Goal: Task Accomplishment & Management: Use online tool/utility

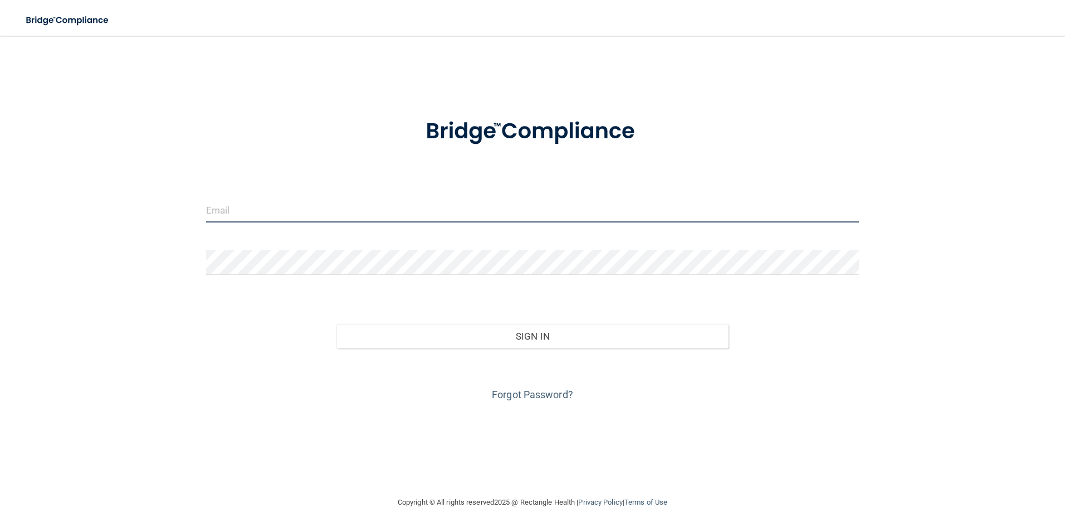
click at [272, 208] on input "email" at bounding box center [533, 209] width 654 height 25
type input "[EMAIL_ADDRESS][DOMAIN_NAME]"
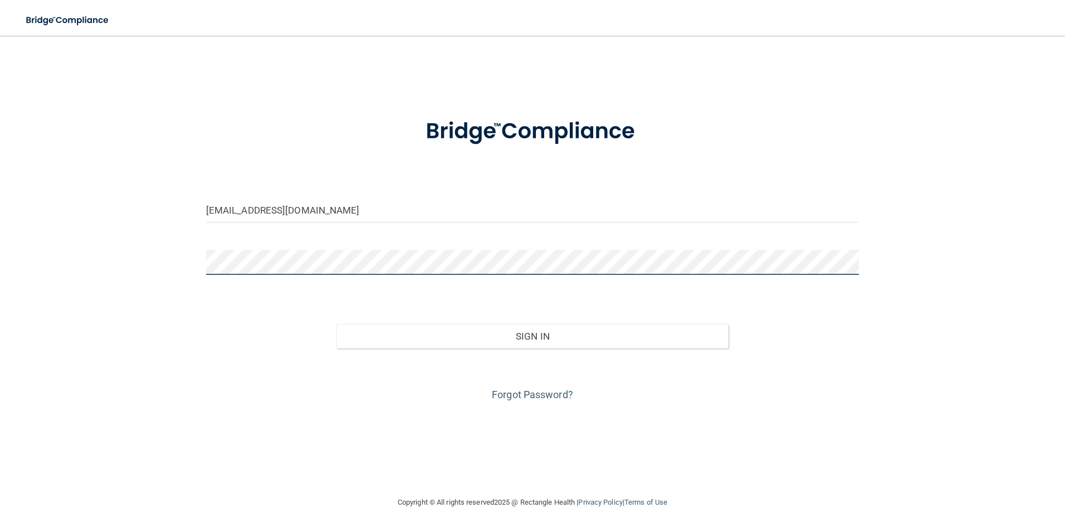
click at [337, 324] on button "Sign In" at bounding box center [533, 336] width 392 height 25
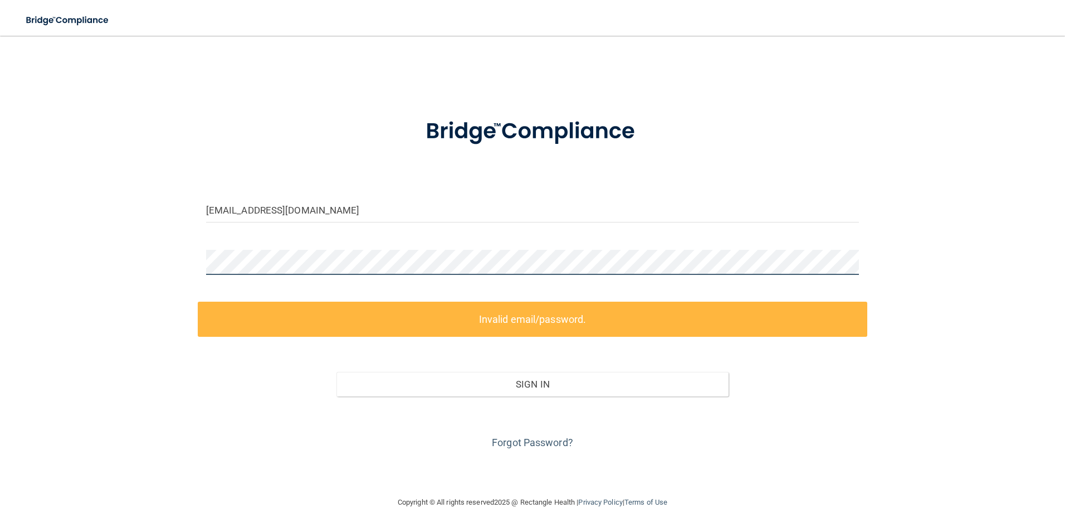
click at [40, 268] on div "[EMAIL_ADDRESS][DOMAIN_NAME] Invalid email/password. You don't have permission …" at bounding box center [532, 265] width 1021 height 437
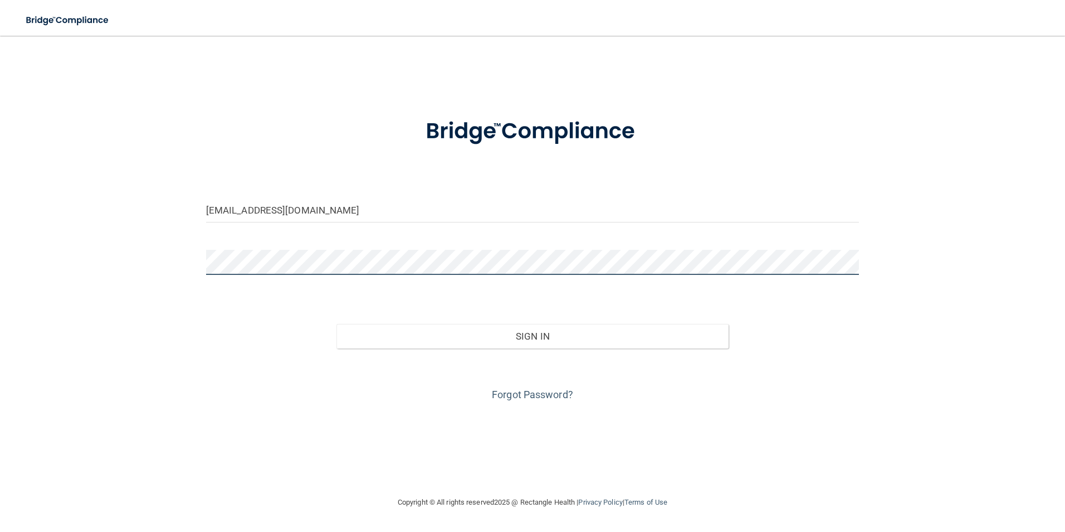
click at [337, 324] on button "Sign In" at bounding box center [533, 336] width 392 height 25
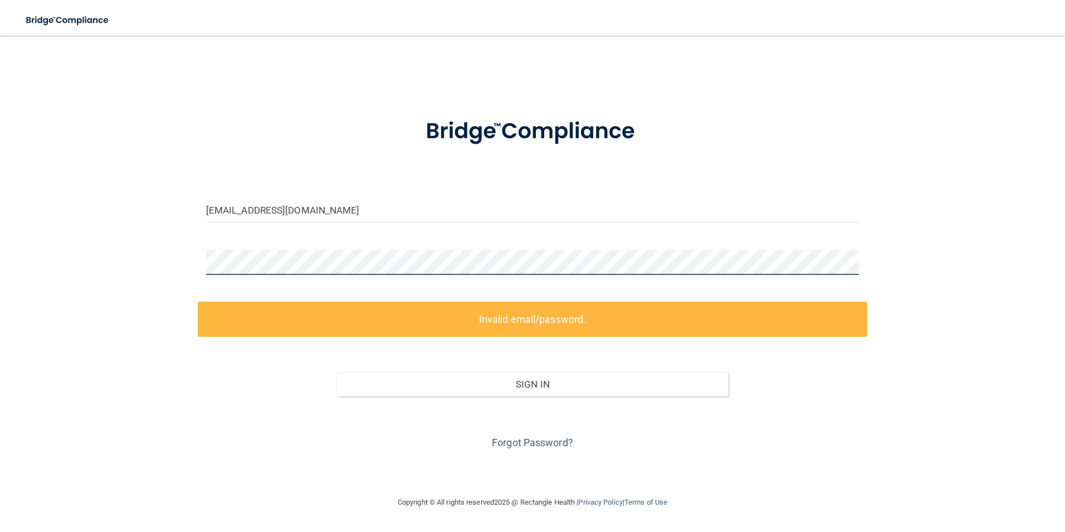
click at [59, 274] on div "[EMAIL_ADDRESS][DOMAIN_NAME] Invalid email/password. You don't have permission …" at bounding box center [532, 265] width 1021 height 437
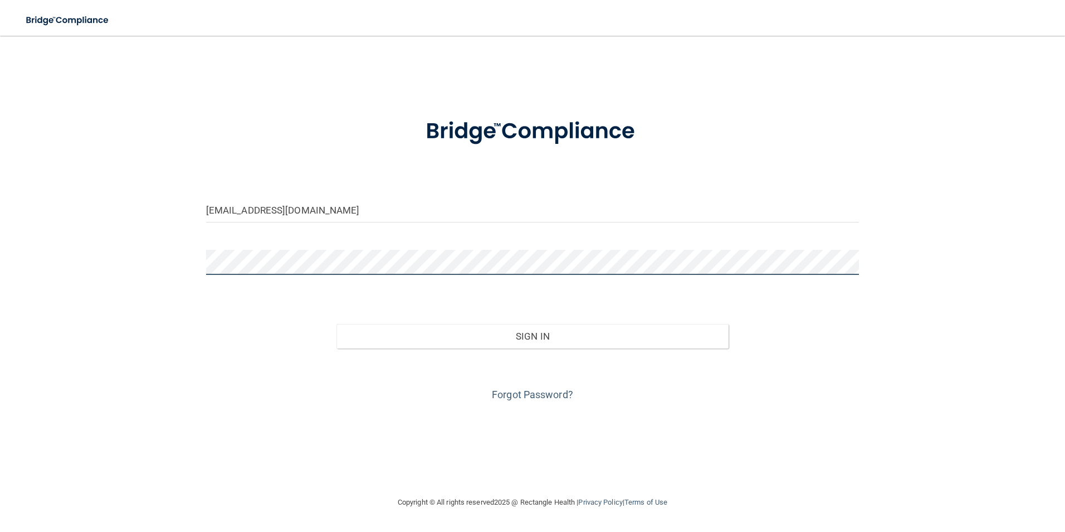
click at [337, 324] on button "Sign In" at bounding box center [533, 336] width 392 height 25
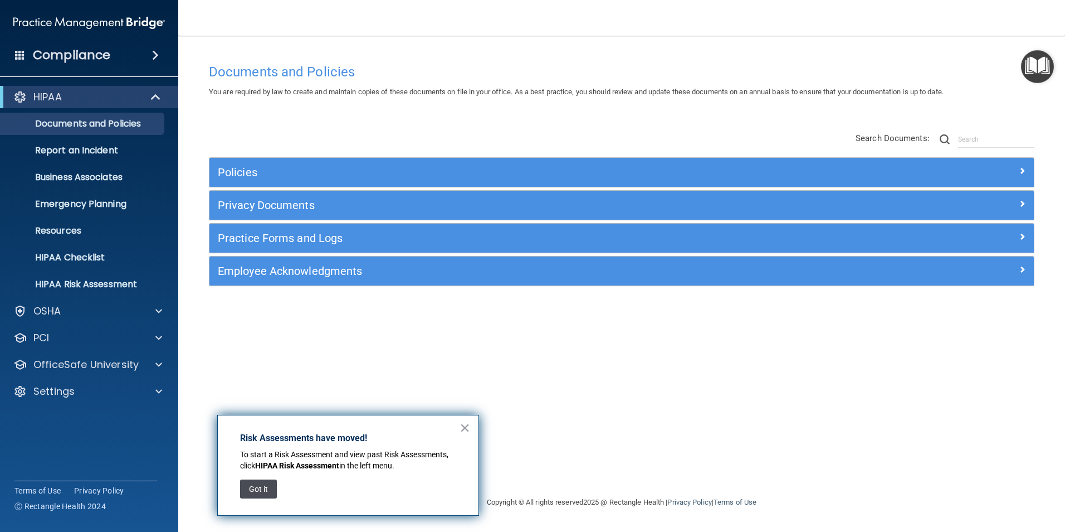
click at [259, 483] on button "Got it" at bounding box center [258, 488] width 37 height 19
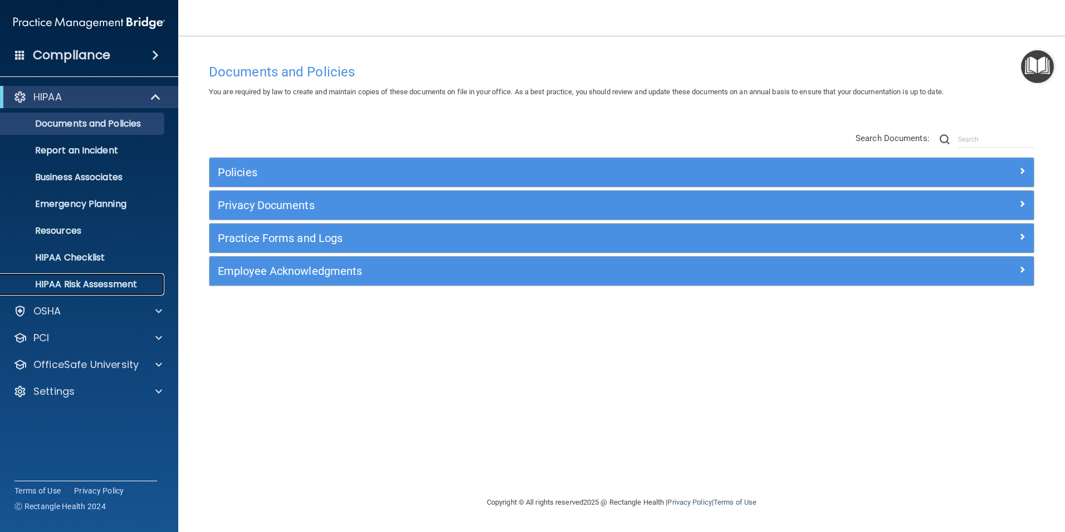
click at [82, 282] on p "HIPAA Risk Assessment" at bounding box center [83, 284] width 152 height 11
